Goal: Task Accomplishment & Management: Use online tool/utility

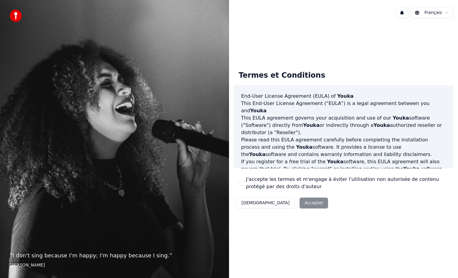
click at [291, 202] on div "Décliner Accepter" at bounding box center [282, 203] width 97 height 16
click at [242, 184] on button "J'accepte les termes et m'engage à éviter l'utilisation non autorisée de conten…" at bounding box center [241, 182] width 5 height 5
click at [300, 205] on button "Accepter" at bounding box center [314, 202] width 28 height 11
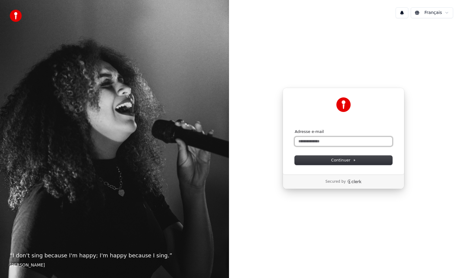
click at [308, 141] on input "Adresse e-mail" at bounding box center [344, 141] width 98 height 9
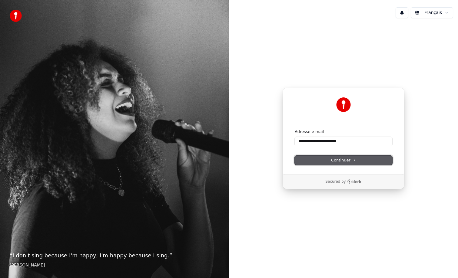
click at [313, 160] on button "Continuer" at bounding box center [344, 159] width 98 height 9
type input "**********"
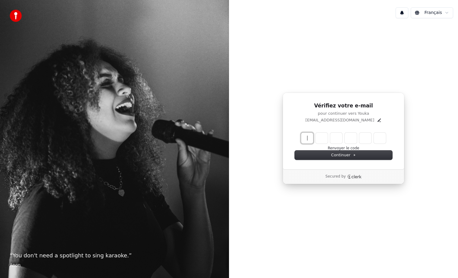
click at [307, 140] on input "Enter verification code" at bounding box center [349, 137] width 97 height 11
type input "******"
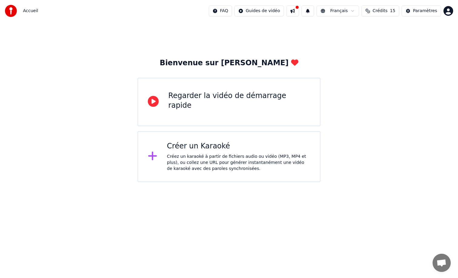
click at [233, 155] on div "Créez un karaoké à partir de fichiers audio ou vidéo (MP3, MP4 et plus), ou col…" at bounding box center [238, 162] width 143 height 18
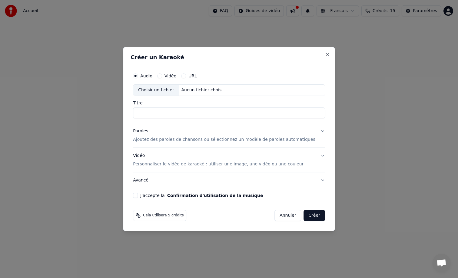
paste input "**********"
type input "**********"
click at [177, 140] on p "Ajoutez des paroles de chansons ou sélectionnez un modèle de paroles automatiqu…" at bounding box center [224, 139] width 182 height 6
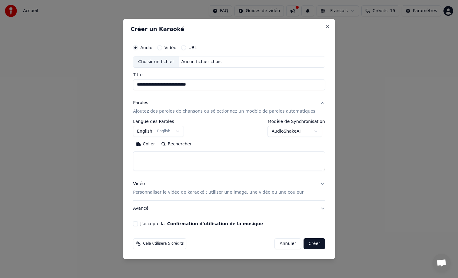
click at [172, 132] on button "English English" at bounding box center [158, 131] width 51 height 11
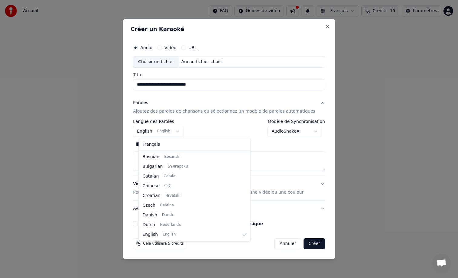
scroll to position [107, 0]
select select "**"
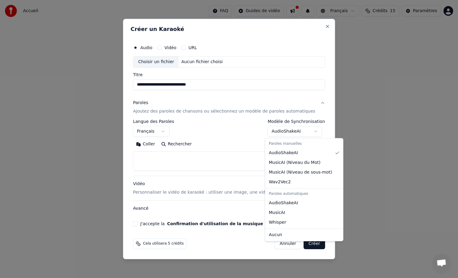
click at [279, 132] on body "**********" at bounding box center [229, 91] width 458 height 182
click at [236, 138] on body "**********" at bounding box center [229, 91] width 458 height 182
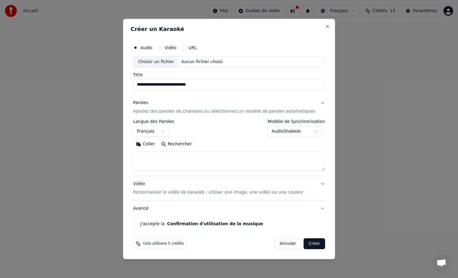
click at [195, 155] on textarea at bounding box center [229, 160] width 192 height 19
paste textarea "**********"
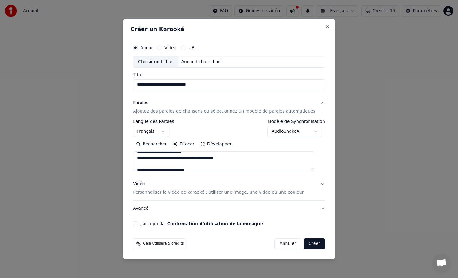
scroll to position [0, 0]
drag, startPoint x: 166, startPoint y: 159, endPoint x: 127, endPoint y: 157, distance: 39.2
click at [127, 157] on body "**********" at bounding box center [229, 91] width 458 height 182
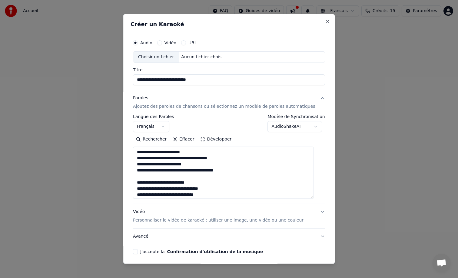
drag, startPoint x: 318, startPoint y: 169, endPoint x: 317, endPoint y: 197, distance: 27.9
click at [314, 197] on textarea at bounding box center [223, 172] width 181 height 52
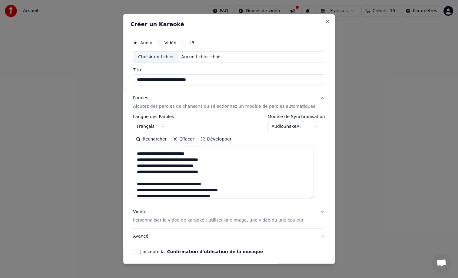
scroll to position [38, 0]
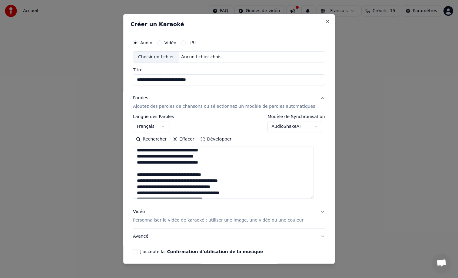
drag, startPoint x: 229, startPoint y: 175, endPoint x: 136, endPoint y: 174, distance: 92.5
click at [136, 174] on div "**********" at bounding box center [229, 145] width 197 height 222
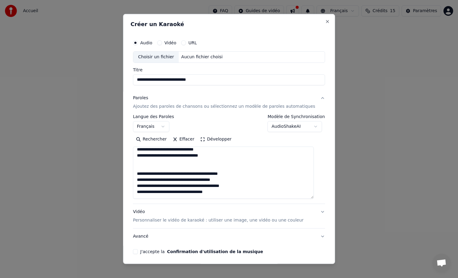
scroll to position [49, 0]
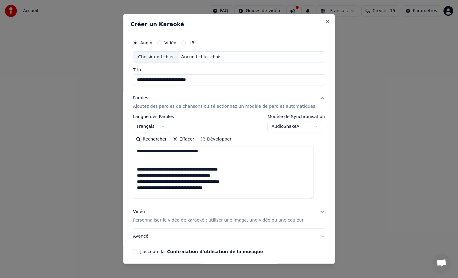
click at [148, 170] on textarea at bounding box center [223, 172] width 181 height 52
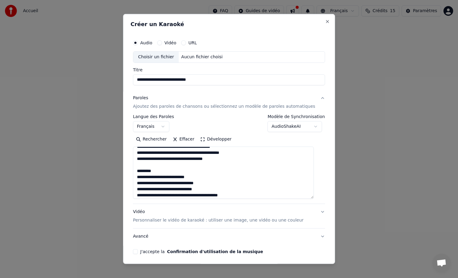
scroll to position [77, 0]
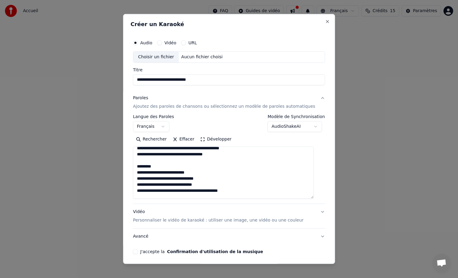
drag, startPoint x: 162, startPoint y: 167, endPoint x: 134, endPoint y: 167, distance: 27.9
click at [134, 167] on div "**********" at bounding box center [229, 139] width 212 height 250
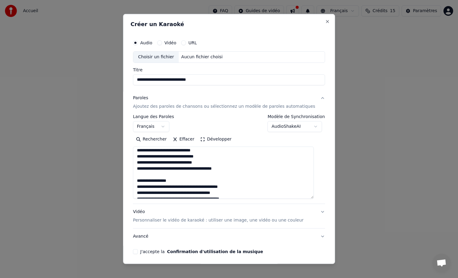
scroll to position [131, 0]
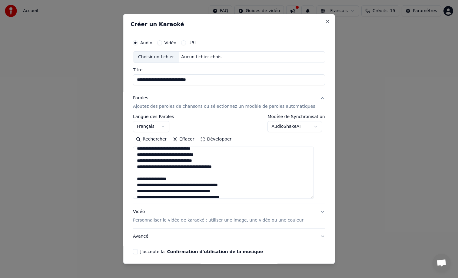
drag, startPoint x: 190, startPoint y: 179, endPoint x: 139, endPoint y: 177, distance: 51.3
click at [139, 177] on textarea at bounding box center [223, 172] width 181 height 52
click at [148, 180] on textarea at bounding box center [223, 172] width 181 height 52
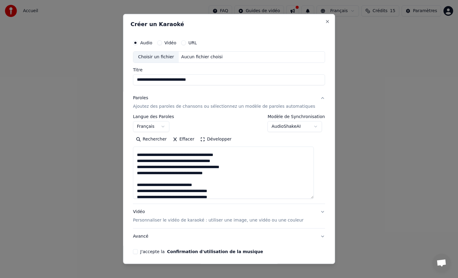
scroll to position [167, 0]
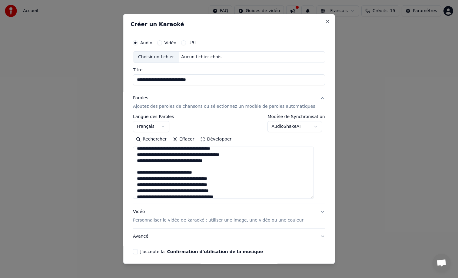
drag, startPoint x: 214, startPoint y: 172, endPoint x: 132, endPoint y: 170, distance: 82.2
click at [132, 170] on div "**********" at bounding box center [229, 139] width 212 height 250
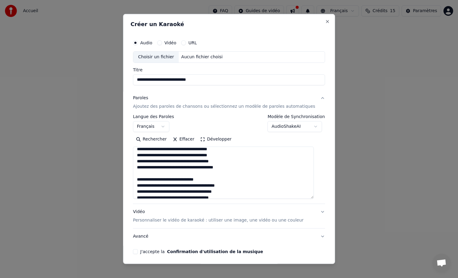
scroll to position [196, 0]
click at [212, 173] on textarea at bounding box center [223, 172] width 181 height 52
drag, startPoint x: 212, startPoint y: 173, endPoint x: 139, endPoint y: 174, distance: 74.0
click at [139, 174] on textarea at bounding box center [223, 172] width 181 height 52
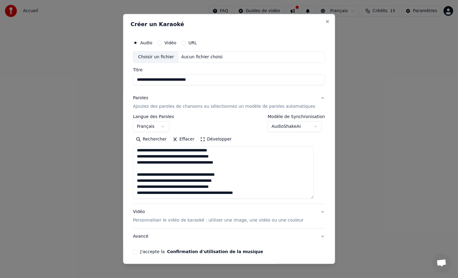
scroll to position [195, 0]
click at [149, 175] on textarea at bounding box center [223, 172] width 181 height 52
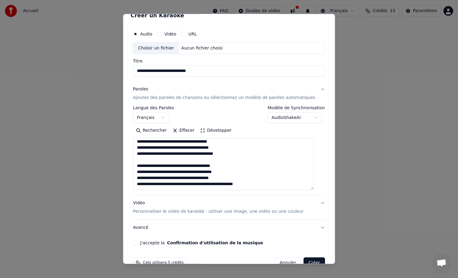
scroll to position [15, 0]
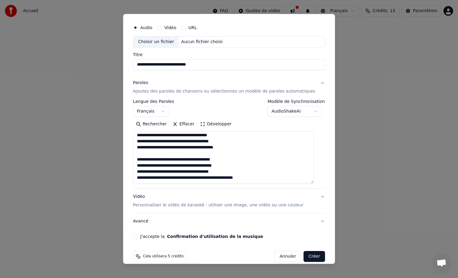
click at [265, 176] on textarea at bounding box center [223, 157] width 181 height 52
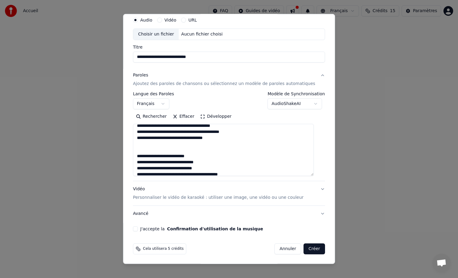
scroll to position [0, 0]
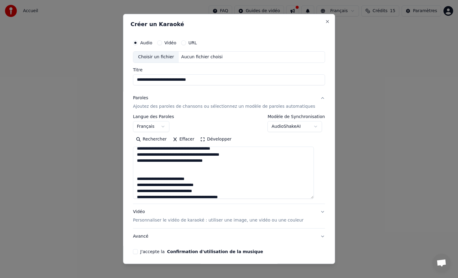
type textarea "**********"
click at [165, 57] on div "Choisir un fichier" at bounding box center [155, 57] width 45 height 11
type input "**********"
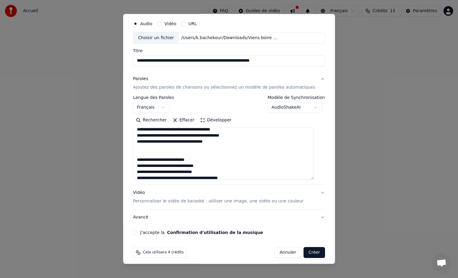
scroll to position [23, 0]
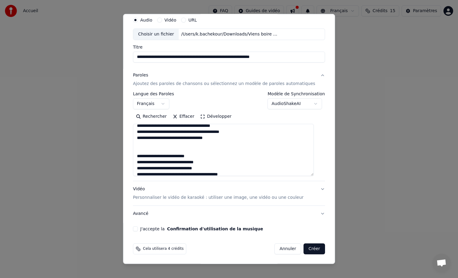
click at [160, 230] on label "J'accepte la Confirmation d'utilisation de la musique" at bounding box center [201, 228] width 123 height 4
click at [138, 230] on button "J'accepte la Confirmation d'utilisation de la musique" at bounding box center [135, 228] width 5 height 5
type button "on"
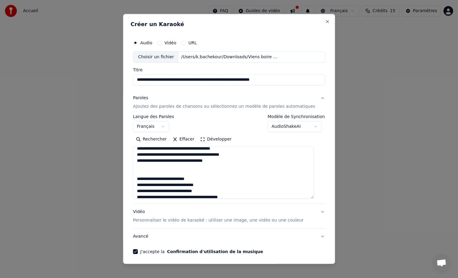
click at [291, 125] on body "**********" at bounding box center [229, 91] width 458 height 182
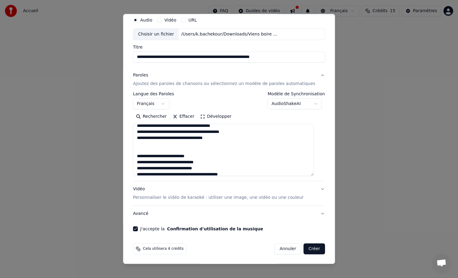
click at [313, 252] on button "Créer" at bounding box center [314, 248] width 21 height 11
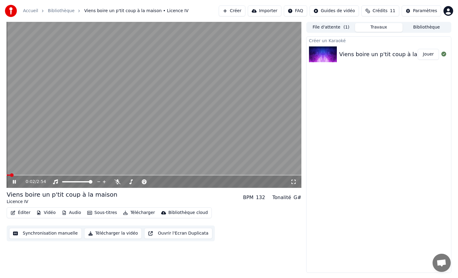
click at [10, 173] on span at bounding box center [12, 175] width 4 height 4
click at [24, 212] on button "Éditer" at bounding box center [20, 212] width 25 height 8
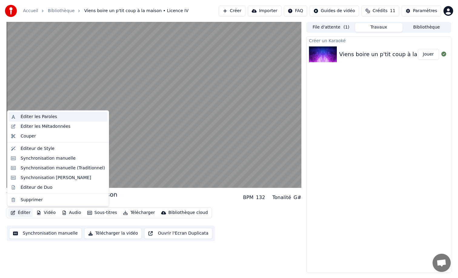
click at [44, 118] on div "Éditer les Paroles" at bounding box center [39, 117] width 36 height 6
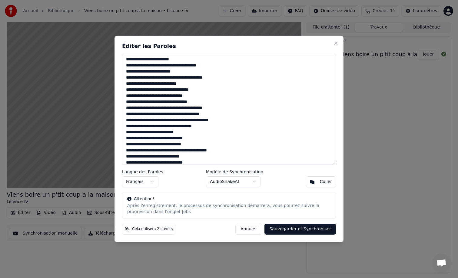
click at [258, 229] on button "Annuler" at bounding box center [249, 228] width 27 height 11
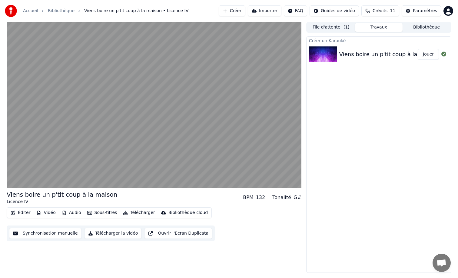
click at [70, 214] on button "Audio" at bounding box center [71, 212] width 24 height 8
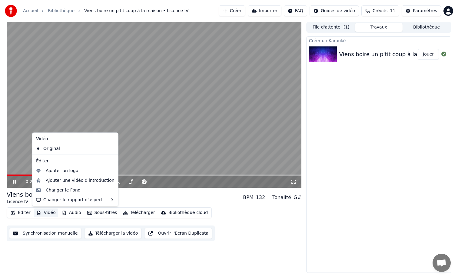
click at [40, 251] on div "0:28 / 2:54 Viens boire un p'tit coup à la maison Licence IV BPM 132 Tonalité …" at bounding box center [154, 147] width 295 height 251
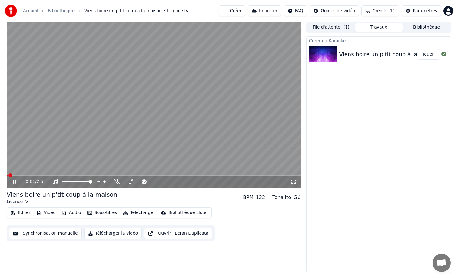
click at [8, 174] on span at bounding box center [10, 175] width 4 height 4
click at [12, 182] on icon at bounding box center [19, 181] width 14 height 5
click at [73, 212] on button "Audio" at bounding box center [71, 212] width 24 height 8
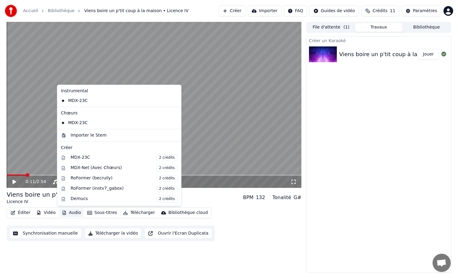
click at [70, 223] on div "Éditer Vidéo Audio Sous-titres Télécharger Bibliothèque cloud Synchronisation m…" at bounding box center [154, 224] width 295 height 34
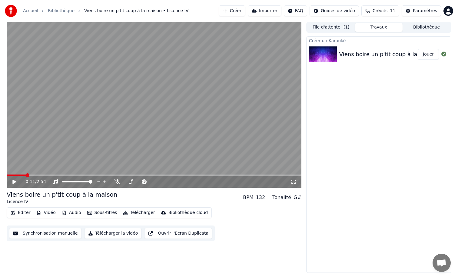
click at [24, 214] on button "Éditer" at bounding box center [20, 212] width 25 height 8
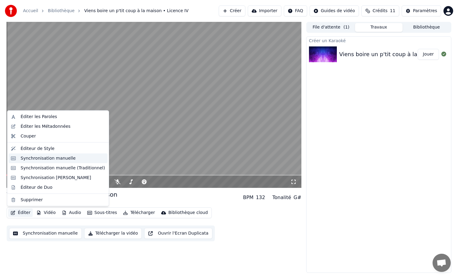
click at [45, 157] on div "Synchronisation manuelle" at bounding box center [48, 158] width 55 height 6
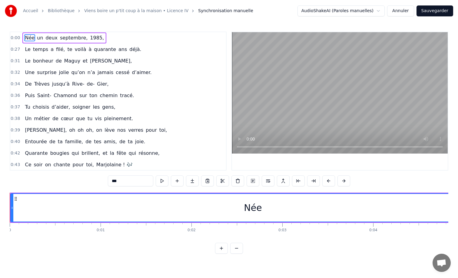
click at [78, 37] on span "septembre," at bounding box center [73, 37] width 29 height 7
type input "**********"
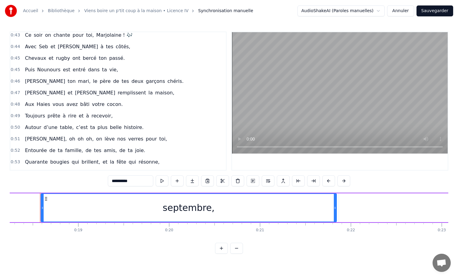
scroll to position [133, 0]
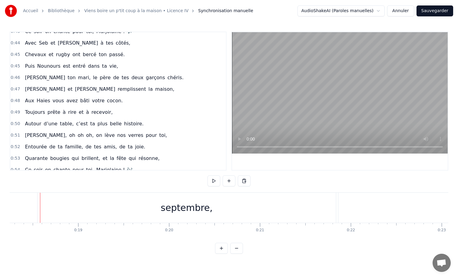
drag, startPoint x: 142, startPoint y: 203, endPoint x: 150, endPoint y: 203, distance: 8.8
click at [149, 203] on div "septembre," at bounding box center [187, 207] width 299 height 30
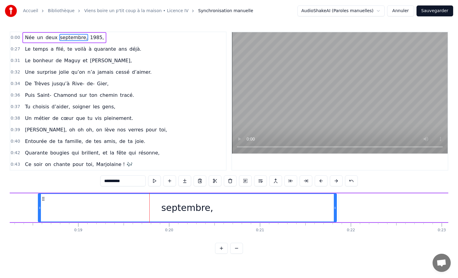
scroll to position [0, 0]
click at [93, 49] on span "quarante" at bounding box center [104, 49] width 23 height 7
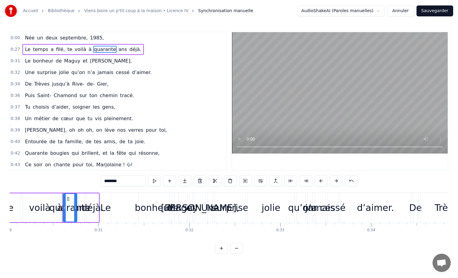
scroll to position [0, 2752]
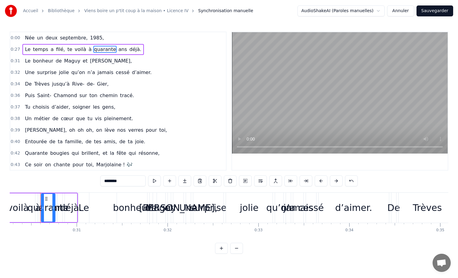
click at [61, 39] on span "septembre," at bounding box center [73, 37] width 29 height 7
type input "**********"
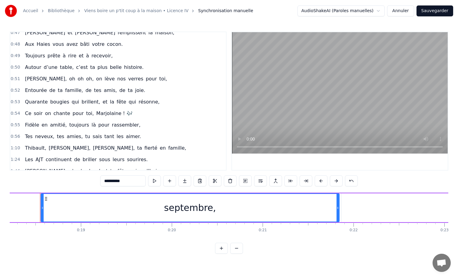
scroll to position [231, 0]
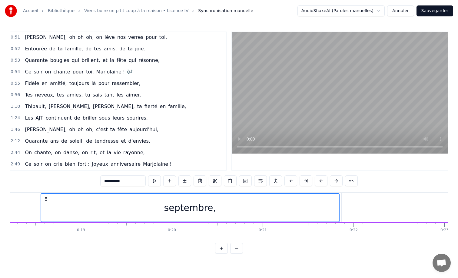
click at [94, 165] on span "Joyeux" at bounding box center [100, 163] width 17 height 7
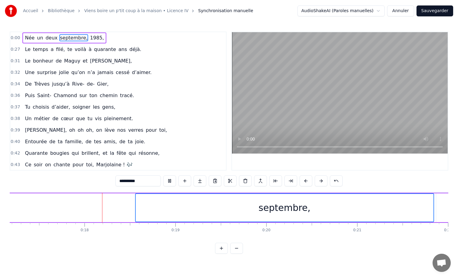
scroll to position [0, 1567]
click at [97, 49] on span "quarante" at bounding box center [104, 49] width 23 height 7
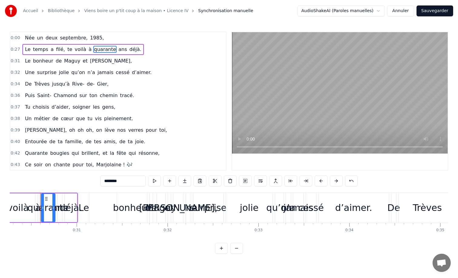
click at [91, 38] on span "1985," at bounding box center [96, 37] width 15 height 7
type input "*****"
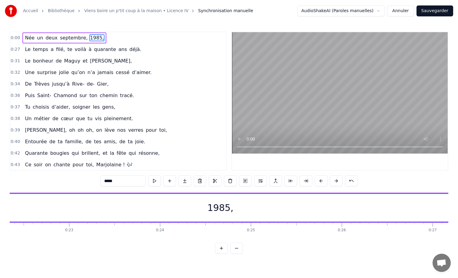
scroll to position [0, 1957]
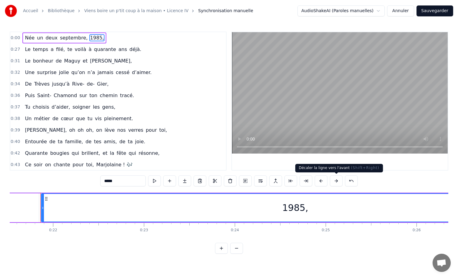
click at [335, 181] on button at bounding box center [336, 180] width 13 height 11
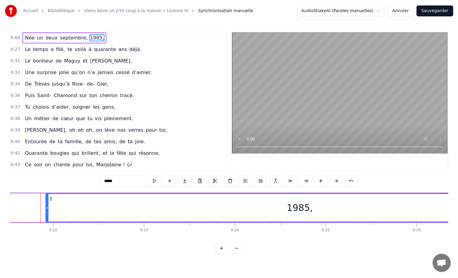
click at [335, 181] on button at bounding box center [336, 180] width 13 height 11
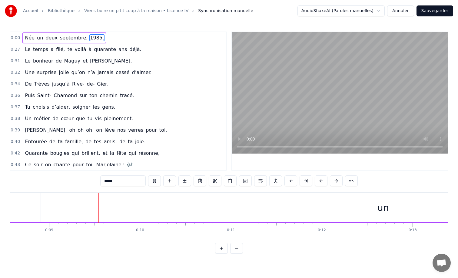
scroll to position [0, 782]
click at [399, 13] on button "Annuler" at bounding box center [400, 10] width 27 height 11
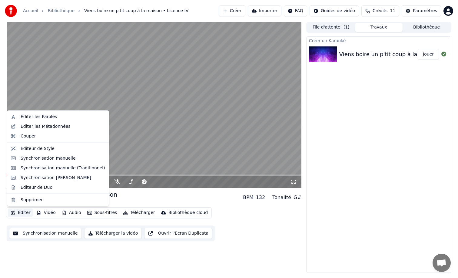
click at [23, 215] on button "Éditer" at bounding box center [20, 212] width 25 height 8
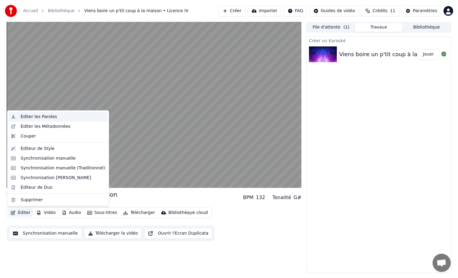
click at [42, 117] on div "Éditer les Paroles" at bounding box center [39, 117] width 36 height 6
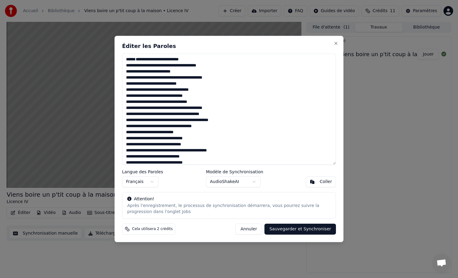
click at [284, 229] on button "Sauvegarder et Synchroniser" at bounding box center [301, 228] width 72 height 11
type textarea "**********"
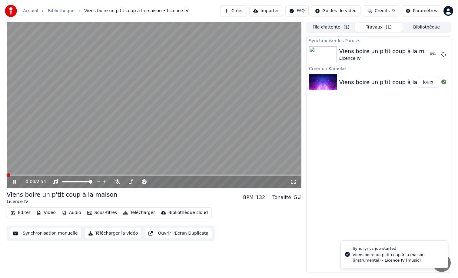
click at [7, 174] on span at bounding box center [9, 175] width 4 height 4
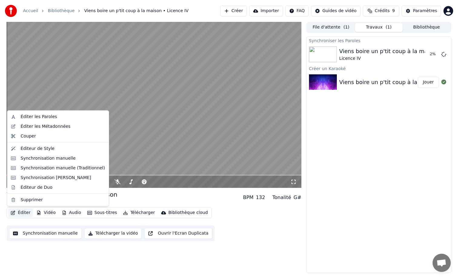
click at [24, 213] on button "Éditer" at bounding box center [20, 212] width 25 height 8
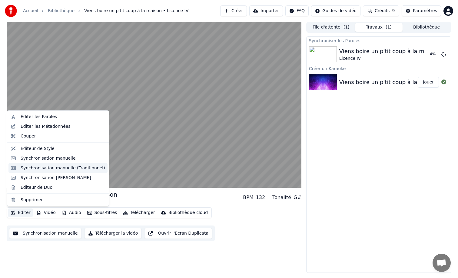
click at [53, 166] on div "Synchronisation manuelle (Traditionnel)" at bounding box center [63, 168] width 85 height 6
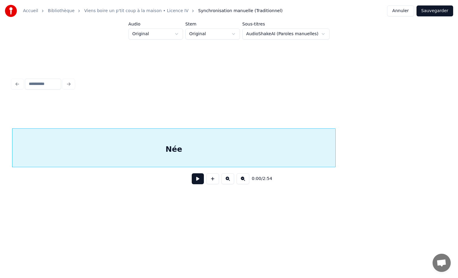
click at [175, 33] on html "Accueil Bibliothèque Viens boire un p'tit coup à la maison • Licence IV Synchr…" at bounding box center [229, 113] width 458 height 226
click at [195, 145] on div "Née" at bounding box center [173, 149] width 323 height 41
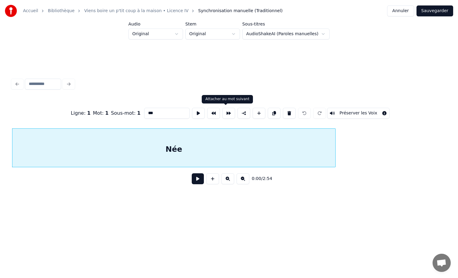
click at [227, 111] on button at bounding box center [228, 113] width 13 height 11
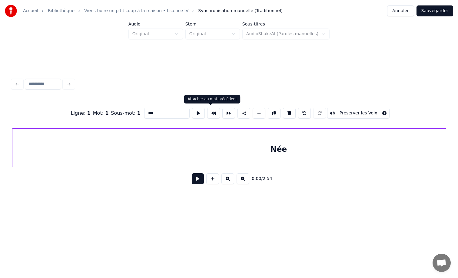
click at [211, 113] on button at bounding box center [213, 113] width 13 height 11
click at [406, 14] on button "Annuler" at bounding box center [400, 10] width 27 height 11
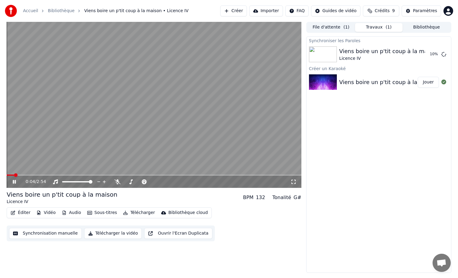
click at [16, 183] on icon at bounding box center [19, 181] width 14 height 5
click at [16, 182] on icon at bounding box center [19, 181] width 14 height 5
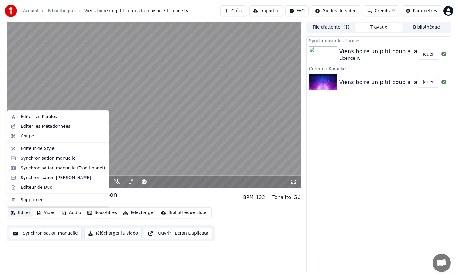
click at [27, 211] on button "Éditer" at bounding box center [20, 212] width 25 height 8
click at [53, 166] on div "Synchronisation manuelle (Traditionnel)" at bounding box center [63, 168] width 85 height 6
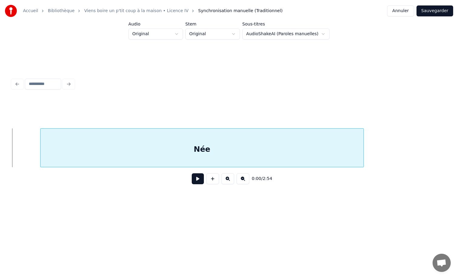
click at [83, 144] on div "Née" at bounding box center [202, 149] width 323 height 41
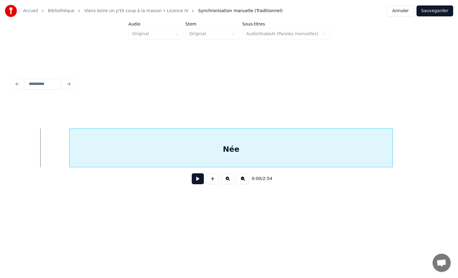
click at [112, 145] on div "Née" at bounding box center [231, 149] width 323 height 41
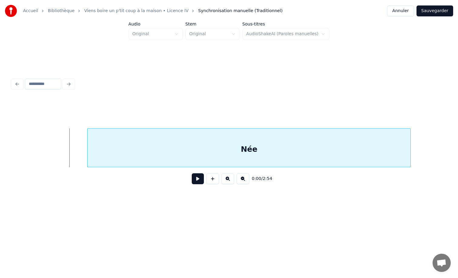
click at [132, 145] on div "Née" at bounding box center [249, 149] width 323 height 41
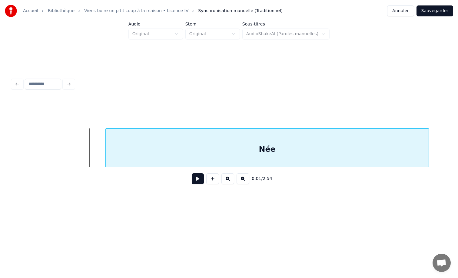
click at [149, 146] on div "Née" at bounding box center [267, 149] width 323 height 41
click at [182, 151] on div "Née" at bounding box center [273, 149] width 323 height 41
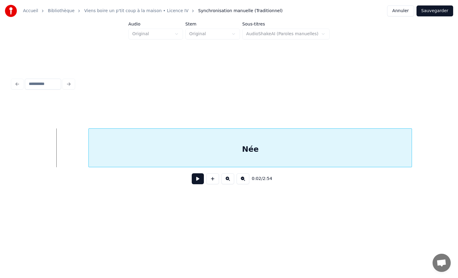
click at [248, 149] on div "Née" at bounding box center [250, 149] width 323 height 41
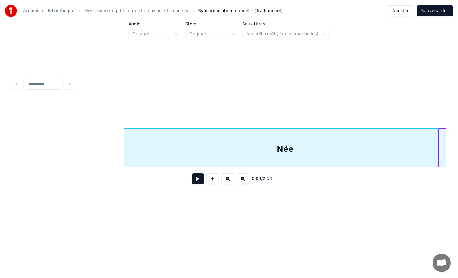
click at [250, 149] on div "Née" at bounding box center [285, 149] width 323 height 41
click at [437, 145] on div at bounding box center [437, 148] width 2 height 38
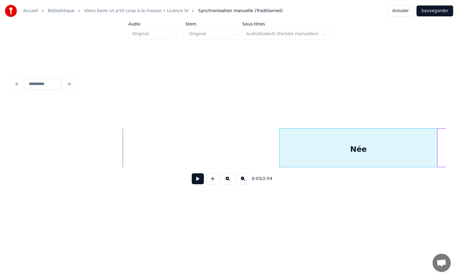
click at [280, 162] on div at bounding box center [281, 148] width 2 height 38
click at [194, 179] on button at bounding box center [198, 178] width 12 height 11
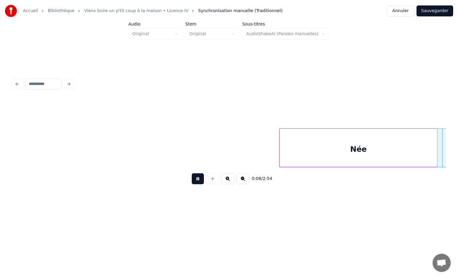
scroll to position [0, 543]
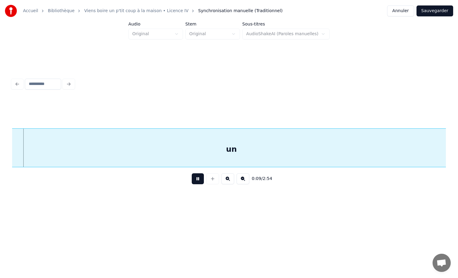
click at [435, 12] on button "Sauvegarder" at bounding box center [435, 10] width 37 height 11
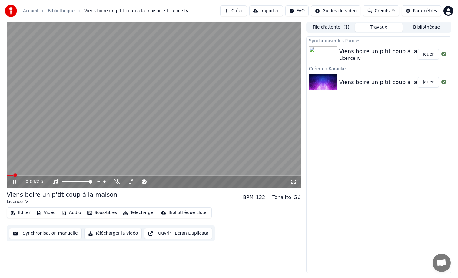
click at [13, 175] on span at bounding box center [15, 175] width 4 height 4
click at [15, 180] on icon at bounding box center [14, 182] width 3 height 4
click at [50, 214] on button "Vidéo" at bounding box center [46, 212] width 24 height 8
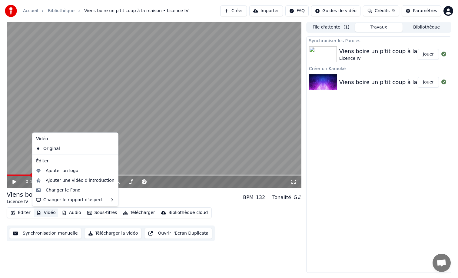
click at [50, 213] on button "Vidéo" at bounding box center [46, 212] width 24 height 8
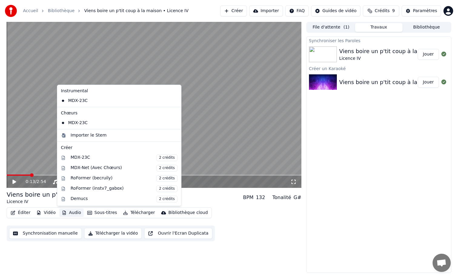
click at [74, 210] on button "Audio" at bounding box center [71, 212] width 24 height 8
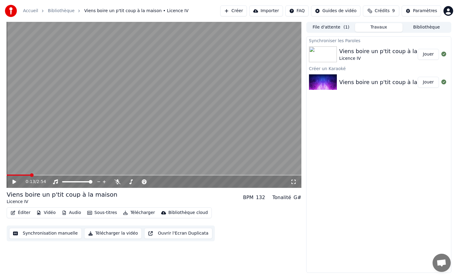
click at [100, 258] on div "0:13 / 2:54 Viens boire un p'tit coup à la maison Licence IV BPM 132 Tonalité …" at bounding box center [154, 147] width 295 height 251
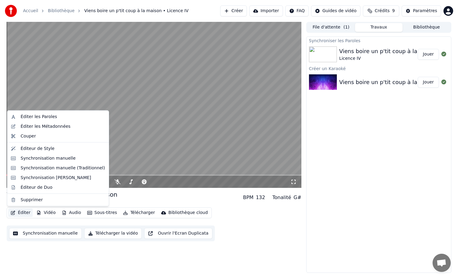
click at [23, 213] on button "Éditer" at bounding box center [20, 212] width 25 height 8
click at [41, 157] on div "Synchronisation manuelle" at bounding box center [48, 158] width 55 height 6
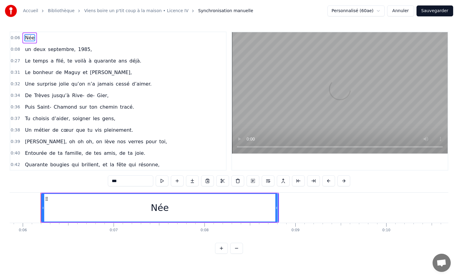
scroll to position [0, 533]
click at [78, 48] on span "1985," at bounding box center [85, 49] width 15 height 7
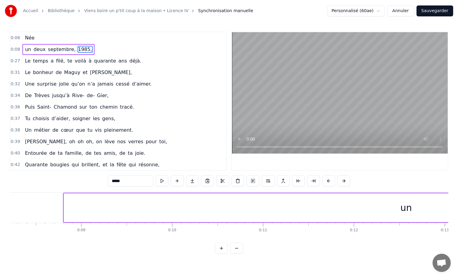
scroll to position [0, 782]
click at [190, 210] on div "un" at bounding box center [371, 207] width 685 height 29
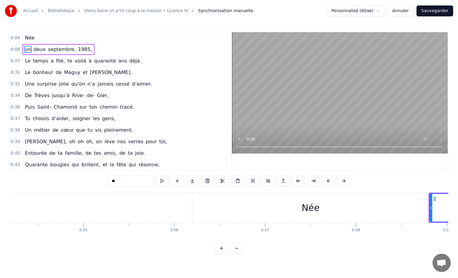
scroll to position [0, 377]
click at [221, 210] on div "Née" at bounding box center [314, 207] width 237 height 30
type input "***"
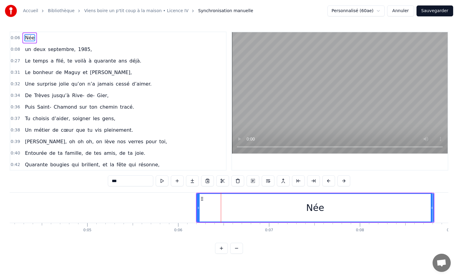
drag, startPoint x: 224, startPoint y: 210, endPoint x: 253, endPoint y: 208, distance: 29.4
click at [253, 208] on div "Née" at bounding box center [315, 208] width 236 height 28
click at [202, 199] on icon at bounding box center [202, 198] width 5 height 5
click at [222, 249] on button at bounding box center [221, 247] width 13 height 11
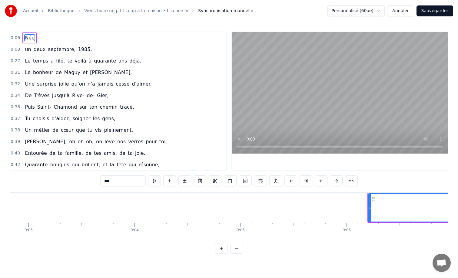
scroll to position [0, 295]
click at [445, 11] on button "Sauvegarder" at bounding box center [435, 10] width 37 height 11
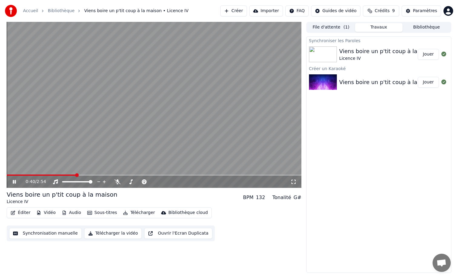
click at [14, 185] on div "0:40 / 2:54" at bounding box center [154, 181] width 295 height 12
click at [13, 181] on icon at bounding box center [14, 182] width 3 height 4
click at [334, 12] on html "Accueil Bibliothèque Viens boire un p'tit coup à la maison • Licence IV Créer …" at bounding box center [229, 139] width 458 height 278
click at [333, 33] on div "Guide de synchronisation des paroles" at bounding box center [341, 34] width 85 height 10
click at [25, 10] on link "Accueil" at bounding box center [30, 11] width 15 height 6
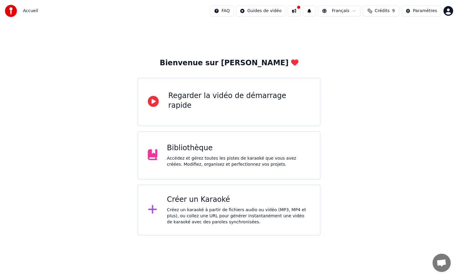
click at [298, 10] on button at bounding box center [294, 10] width 13 height 11
click at [259, 28] on div "Bienvenue sur Youka Regarder la vidéo de démarrage rapide Bibliothèque Accédez …" at bounding box center [229, 128] width 458 height 213
click at [344, 36] on div "Bienvenue sur Youka Regarder la vidéo de démarrage rapide Bibliothèque Accédez …" at bounding box center [229, 128] width 458 height 213
click at [205, 154] on div "Bibliothèque Accédez et gérez toutes les pistes de karaoké que vous avez créées…" at bounding box center [238, 155] width 143 height 24
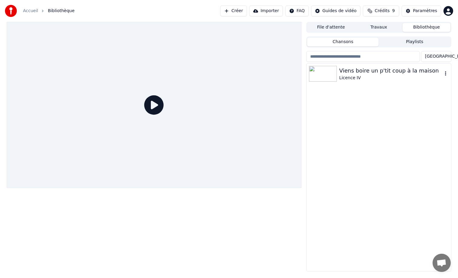
click at [339, 78] on div at bounding box center [324, 74] width 30 height 16
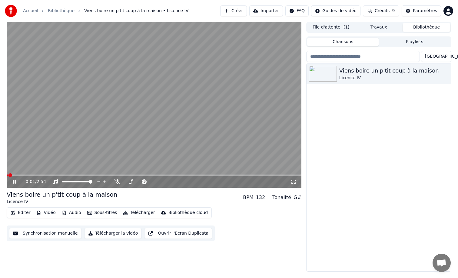
click at [15, 182] on icon at bounding box center [14, 182] width 3 height 4
click at [36, 234] on button "Synchronisation manuelle" at bounding box center [45, 233] width 73 height 11
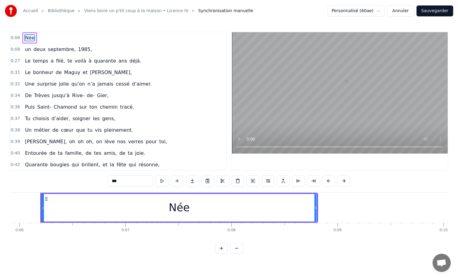
scroll to position [0, 627]
click at [400, 12] on button "Annuler" at bounding box center [400, 10] width 27 height 11
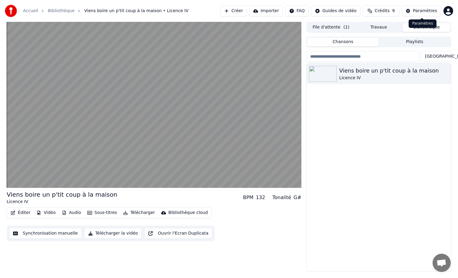
click at [421, 11] on div "Paramètres" at bounding box center [425, 11] width 24 height 6
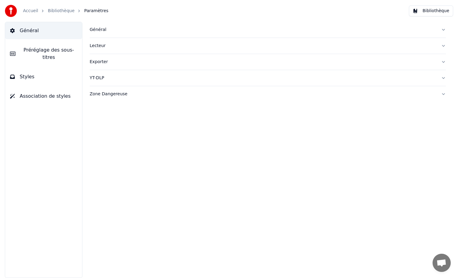
click at [45, 35] on button "Général" at bounding box center [43, 30] width 77 height 17
click at [429, 9] on button "Bibliothèque" at bounding box center [431, 10] width 44 height 11
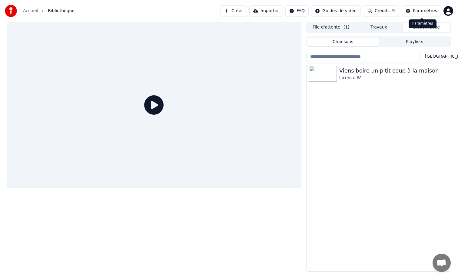
click at [417, 12] on div "Paramètres" at bounding box center [425, 11] width 24 height 6
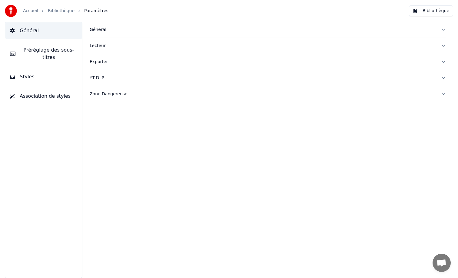
click at [45, 26] on button "Général" at bounding box center [43, 30] width 77 height 17
click at [104, 27] on div "Général" at bounding box center [263, 30] width 347 height 6
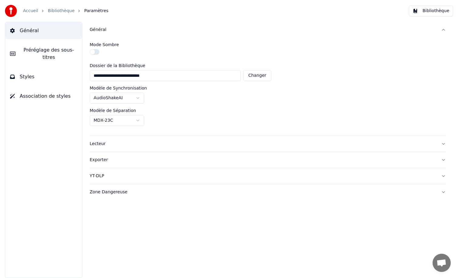
click at [46, 75] on button "Styles" at bounding box center [43, 76] width 77 height 17
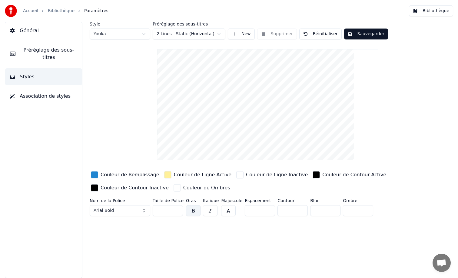
click at [48, 96] on span "Association de styles" at bounding box center [45, 95] width 51 height 7
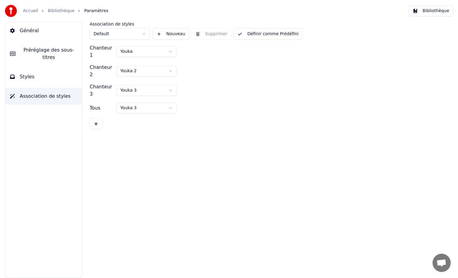
click at [34, 11] on link "Accueil" at bounding box center [30, 11] width 15 height 6
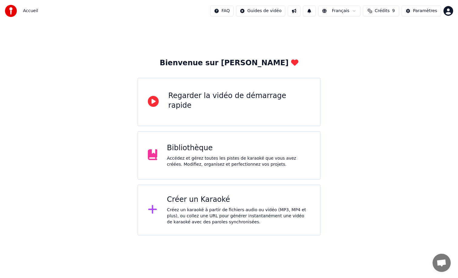
click at [342, 15] on html "Accueil FAQ Guides de vidéo Français Crédits 9 Paramètres Bienvenue sur Youka R…" at bounding box center [229, 117] width 458 height 235
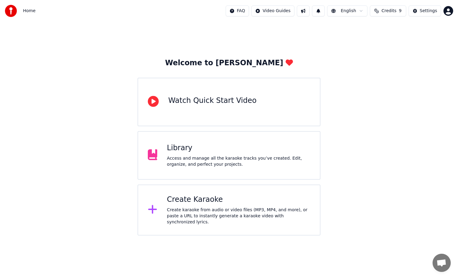
click at [34, 10] on span "Home" at bounding box center [29, 11] width 12 height 6
click at [204, 165] on div "Access and manage all the karaoke tracks you’ve created. Edit, organize, and pe…" at bounding box center [238, 161] width 143 height 12
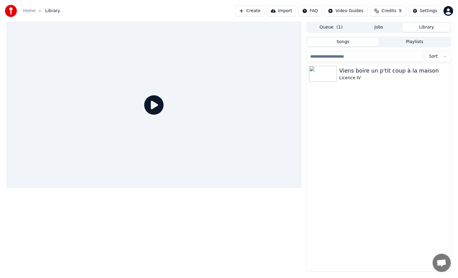
click at [354, 82] on div "Viens boire un p'tit coup à la maison Licence IV" at bounding box center [379, 73] width 145 height 21
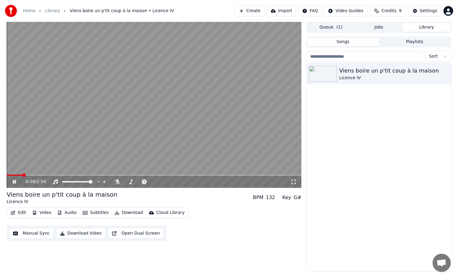
click at [15, 182] on icon at bounding box center [14, 182] width 3 height 4
click at [132, 182] on icon at bounding box center [131, 181] width 6 height 5
click at [143, 184] on icon at bounding box center [144, 181] width 6 height 5
click at [19, 212] on button "Edit" at bounding box center [18, 212] width 20 height 8
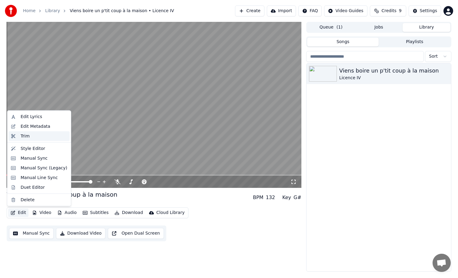
click at [32, 136] on div "Trim" at bounding box center [44, 136] width 47 height 6
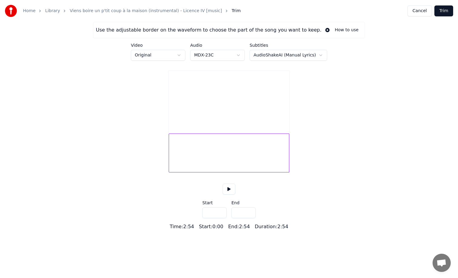
click at [171, 168] on div at bounding box center [229, 152] width 121 height 39
click at [143, 168] on div "Use the adjustable border on the waveform to choose the part of the song you wa…" at bounding box center [229, 126] width 458 height 208
click at [172, 163] on div at bounding box center [173, 153] width 2 height 38
click at [220, 111] on video at bounding box center [229, 101] width 121 height 60
click at [172, 162] on div at bounding box center [173, 153] width 2 height 38
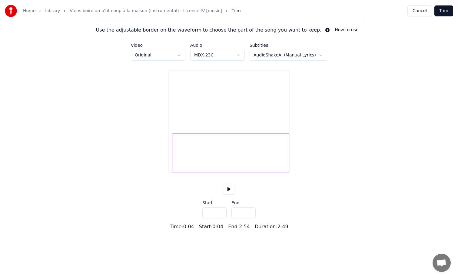
click at [169, 170] on div at bounding box center [229, 152] width 121 height 39
click at [222, 218] on input "***" at bounding box center [214, 212] width 24 height 11
type input "***"
click at [221, 218] on input "***" at bounding box center [214, 212] width 24 height 11
click at [229, 194] on button at bounding box center [229, 188] width 13 height 11
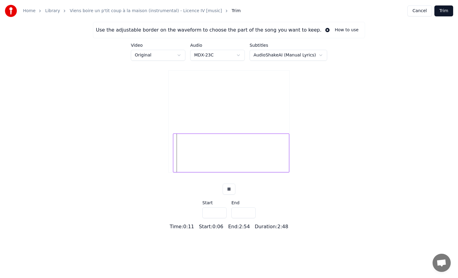
click at [228, 194] on button at bounding box center [229, 188] width 13 height 11
click at [419, 9] on button "Cancel" at bounding box center [420, 10] width 25 height 11
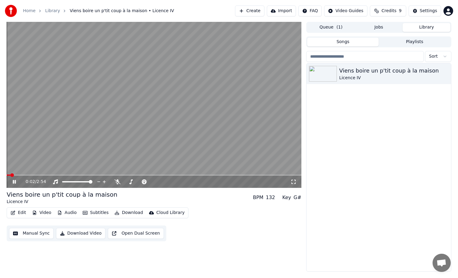
click at [18, 212] on button "Edit" at bounding box center [18, 212] width 20 height 8
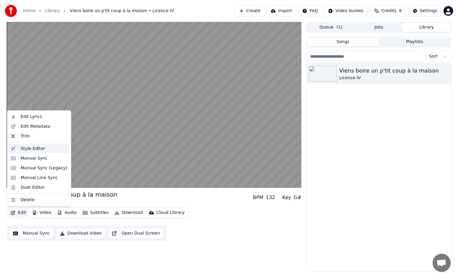
click at [41, 147] on div "Style Editor" at bounding box center [33, 148] width 25 height 6
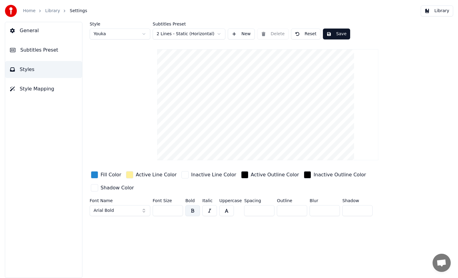
click at [26, 12] on link "Home" at bounding box center [29, 11] width 12 height 6
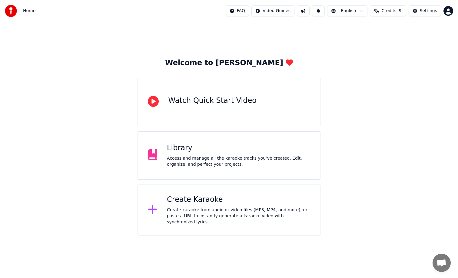
click at [188, 154] on div "Library Access and manage all the karaoke tracks you’ve created. Edit, organize…" at bounding box center [238, 155] width 143 height 24
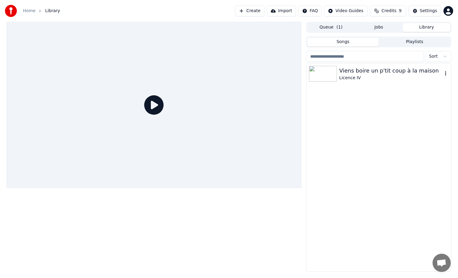
click at [356, 77] on div "Licence IV" at bounding box center [390, 78] width 103 height 6
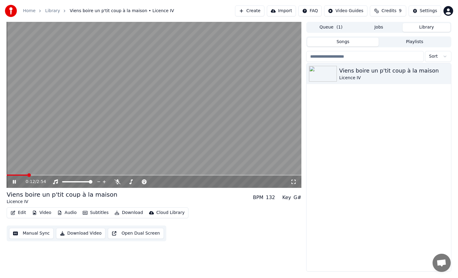
click at [14, 182] on icon at bounding box center [19, 181] width 14 height 5
click at [92, 212] on button "Subtitles" at bounding box center [95, 212] width 31 height 8
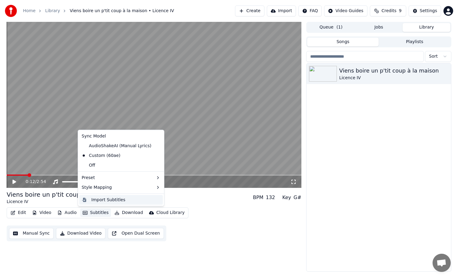
click at [109, 200] on div "Import Subtitles" at bounding box center [109, 199] width 34 height 6
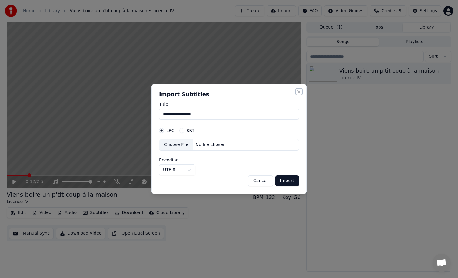
click at [299, 91] on button "Close" at bounding box center [299, 91] width 5 height 5
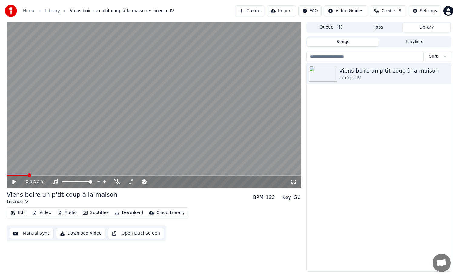
click at [316, 11] on html "Home Library Viens boire un p'tit coup à la maison • Licence IV Create Import …" at bounding box center [229, 139] width 458 height 278
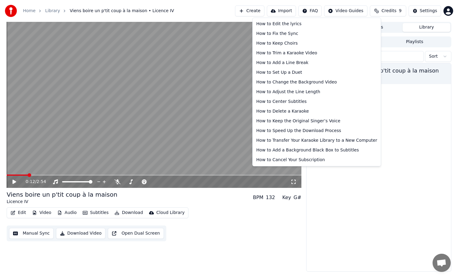
click at [418, 141] on html "Home Library Viens boire un p'tit coup à la maison • Licence IV Create Import …" at bounding box center [229, 139] width 458 height 278
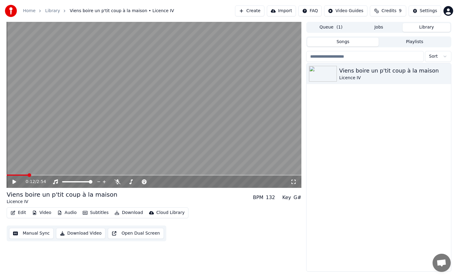
click at [31, 11] on link "Home" at bounding box center [29, 11] width 12 height 6
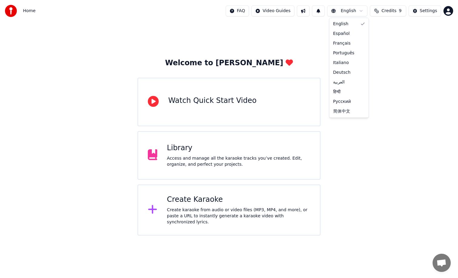
click at [348, 15] on html "Home FAQ Video Guides English Credits 9 Settings Welcome to Youka Watch Quick S…" at bounding box center [229, 117] width 458 height 235
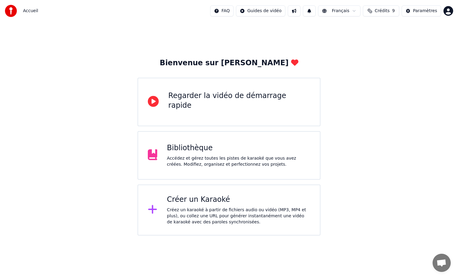
click at [236, 147] on div "Bibliothèque" at bounding box center [238, 148] width 143 height 10
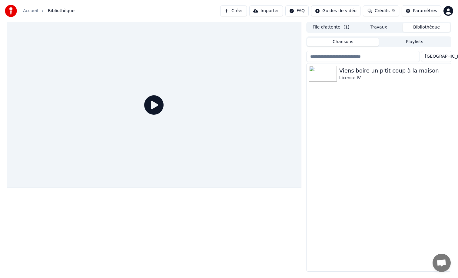
click at [339, 12] on html "Accueil Bibliothèque Créer Importer FAQ Guides de vidéo Crédits 9 Paramètres Fi…" at bounding box center [229, 139] width 458 height 278
click at [302, 11] on html "Accueil Bibliothèque Créer Importer FAQ Guides de vidéo Crédits 9 Paramètres Fi…" at bounding box center [229, 139] width 458 height 278
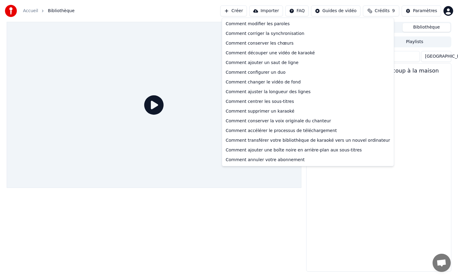
click at [302, 11] on html "Accueil Bibliothèque Créer Importer FAQ Guides de vidéo Crédits 9 Paramètres Fi…" at bounding box center [229, 139] width 458 height 278
click at [280, 32] on div "Comment corriger la synchronisation" at bounding box center [307, 34] width 169 height 10
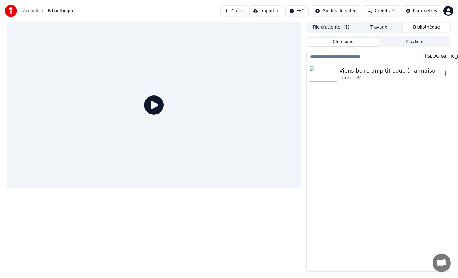
click at [363, 72] on div "Viens boire un p'tit coup à la maison" at bounding box center [390, 70] width 103 height 8
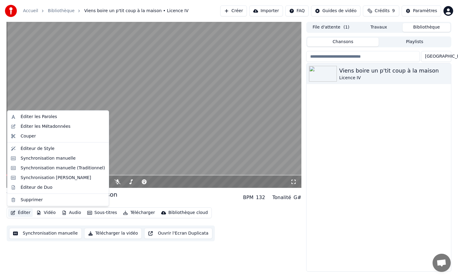
click at [22, 214] on button "Éditer" at bounding box center [20, 212] width 25 height 8
click at [49, 116] on div "Éditer les Paroles" at bounding box center [39, 117] width 36 height 6
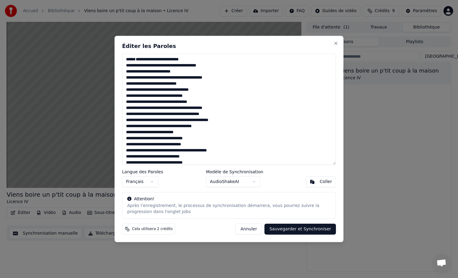
drag, startPoint x: 175, startPoint y: 95, endPoint x: 120, endPoint y: 97, distance: 54.6
click at [120, 97] on div "Éditer les Paroles Langue des Paroles Français Modèle de Synchronisation AudioS…" at bounding box center [229, 139] width 229 height 206
click at [132, 60] on textarea at bounding box center [229, 109] width 214 height 111
click at [132, 89] on textarea at bounding box center [229, 109] width 214 height 111
click at [126, 94] on textarea at bounding box center [229, 109] width 214 height 111
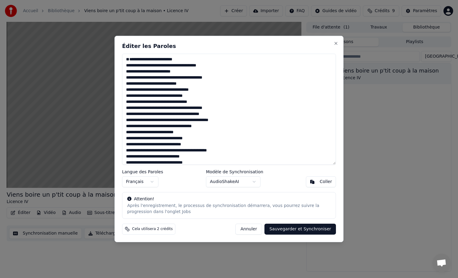
click at [129, 58] on textarea at bounding box center [229, 109] width 214 height 111
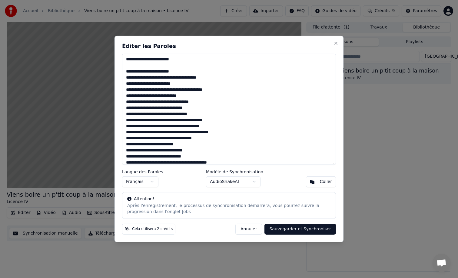
click at [129, 65] on textarea at bounding box center [229, 109] width 214 height 111
type textarea "**********"
click at [290, 230] on button "Sauvegarder et Synchroniser" at bounding box center [301, 228] width 72 height 11
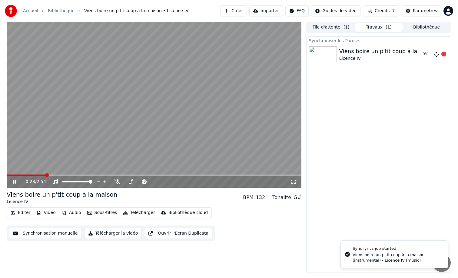
click at [331, 49] on img at bounding box center [323, 54] width 28 height 16
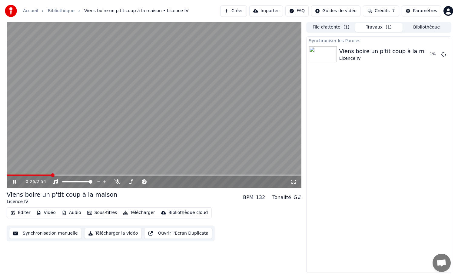
click at [12, 183] on icon at bounding box center [19, 181] width 14 height 5
click at [357, 58] on div "Licence IV" at bounding box center [389, 58] width 100 height 6
click at [7, 173] on span at bounding box center [9, 175] width 4 height 4
click at [14, 184] on div "0:00 / 2:54" at bounding box center [154, 182] width 290 height 6
click at [12, 184] on icon at bounding box center [19, 181] width 14 height 5
